Goal: Task Accomplishment & Management: Use online tool/utility

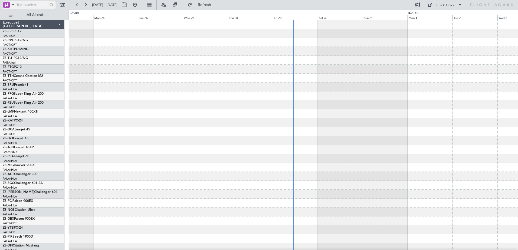
click at [14, 5] on span at bounding box center [13, 4] width 6 height 7
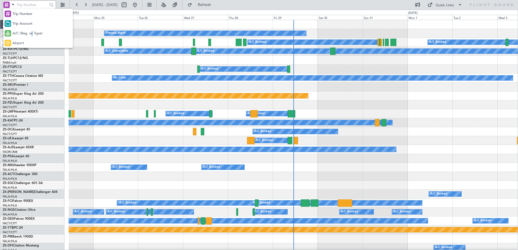
click at [32, 34] on span "A/C (Reg. or Type)" at bounding box center [27, 33] width 30 height 5
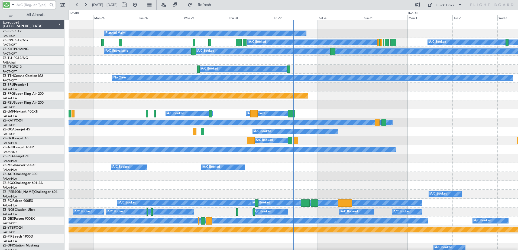
drag, startPoint x: 32, startPoint y: 34, endPoint x: 24, endPoint y: 2, distance: 32.4
click at [24, 2] on input "text" at bounding box center [32, 5] width 31 height 8
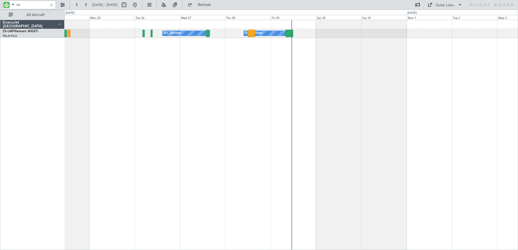
type input "l"
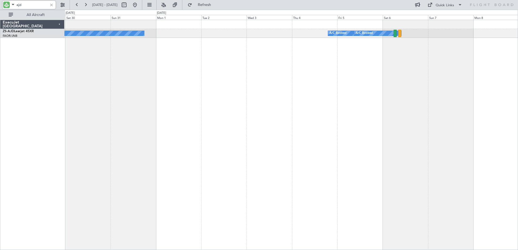
click at [229, 166] on div "Planned Maint A/C Booked A/C Booked A/C Booked A/C Booked" at bounding box center [290, 135] width 453 height 230
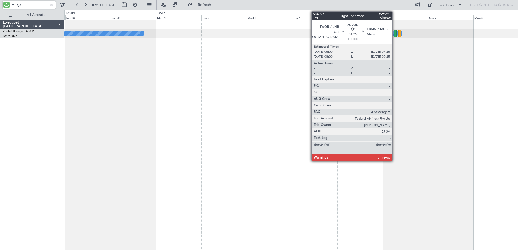
click at [394, 32] on div at bounding box center [394, 33] width 3 height 7
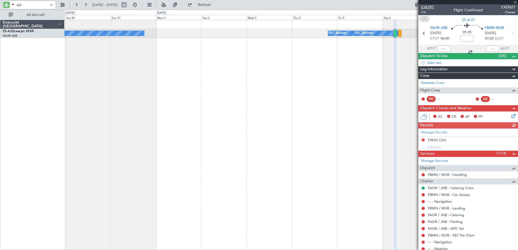
click at [429, 6] on span "534397" at bounding box center [427, 7] width 13 height 6
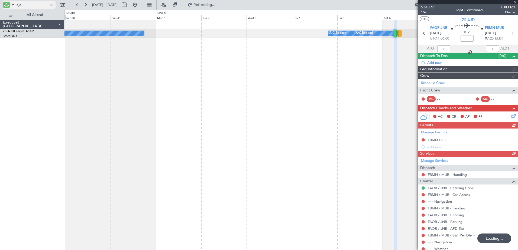
click at [30, 5] on input "ajd" at bounding box center [32, 5] width 31 height 8
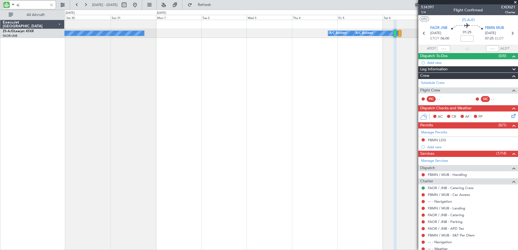
type input "a"
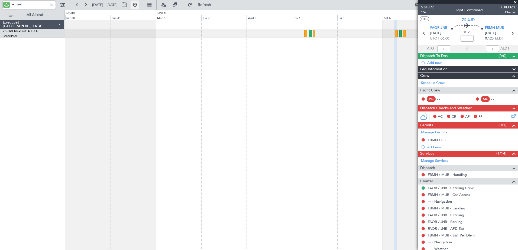
type input "lmf"
click at [139, 3] on button at bounding box center [134, 5] width 9 height 9
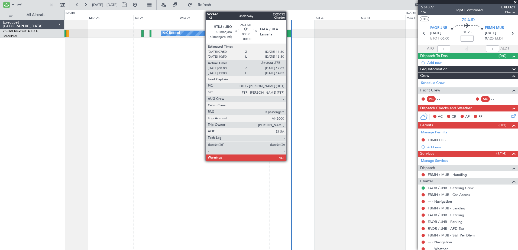
click at [289, 31] on div at bounding box center [288, 33] width 8 height 7
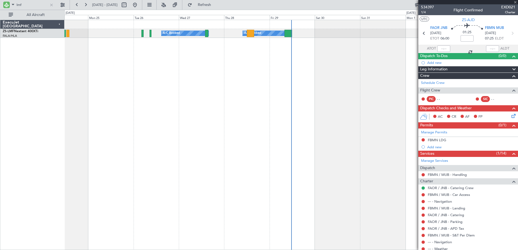
type input "08:13"
type input "3"
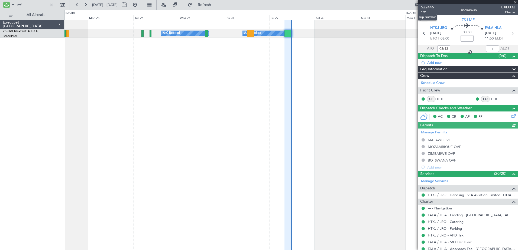
click at [426, 7] on span "522446" at bounding box center [427, 7] width 13 height 6
click at [21, 5] on input "lmf" at bounding box center [32, 5] width 31 height 8
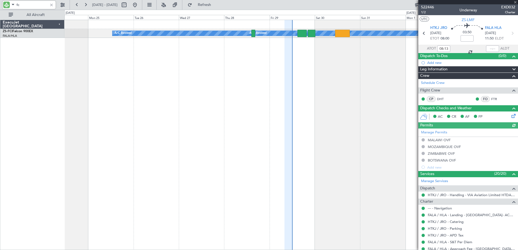
type input "f"
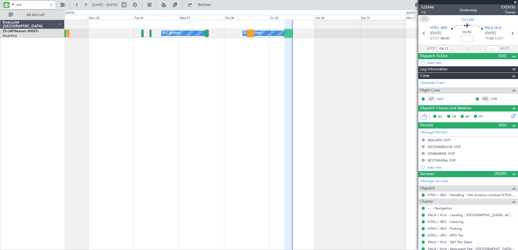
type input "lmf"
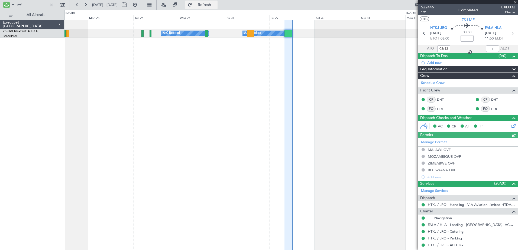
type input "11:52"
type input "l"
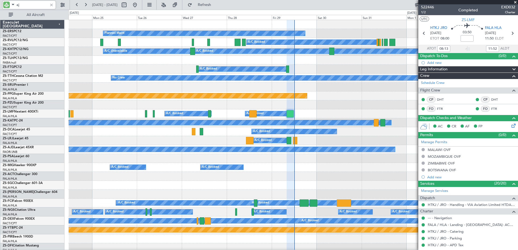
type input "ajd"
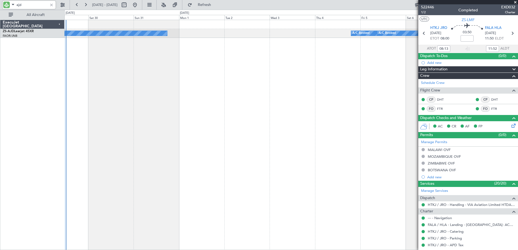
click at [141, 102] on div "Planned Maint A/C Booked A/C Booked A/C Booked A/C Booked" at bounding box center [290, 135] width 453 height 230
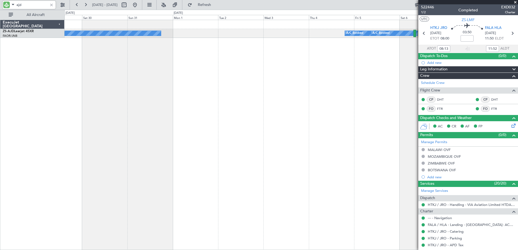
click at [237, 70] on div "Planned Maint A/C Booked A/C Booked A/C Booked A/C Booked" at bounding box center [290, 135] width 453 height 230
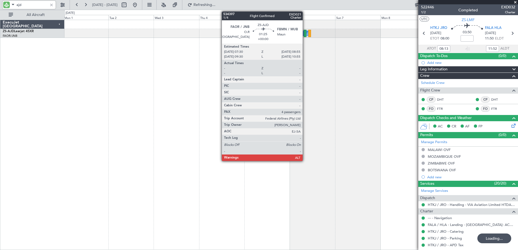
click at [305, 34] on div at bounding box center [304, 33] width 3 height 7
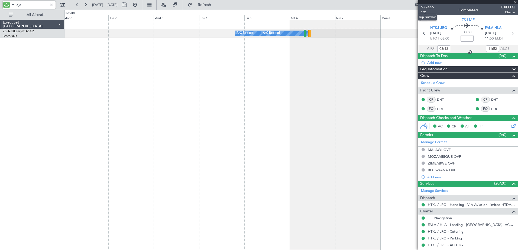
type input "4"
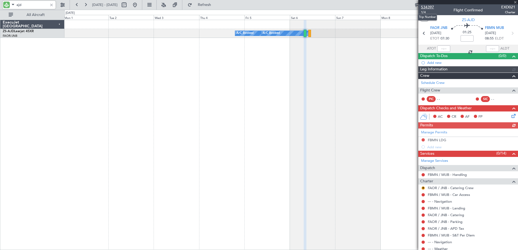
type input "ajd"
click at [429, 6] on span "534397" at bounding box center [427, 7] width 13 height 6
